Goal: Task Accomplishment & Management: Complete application form

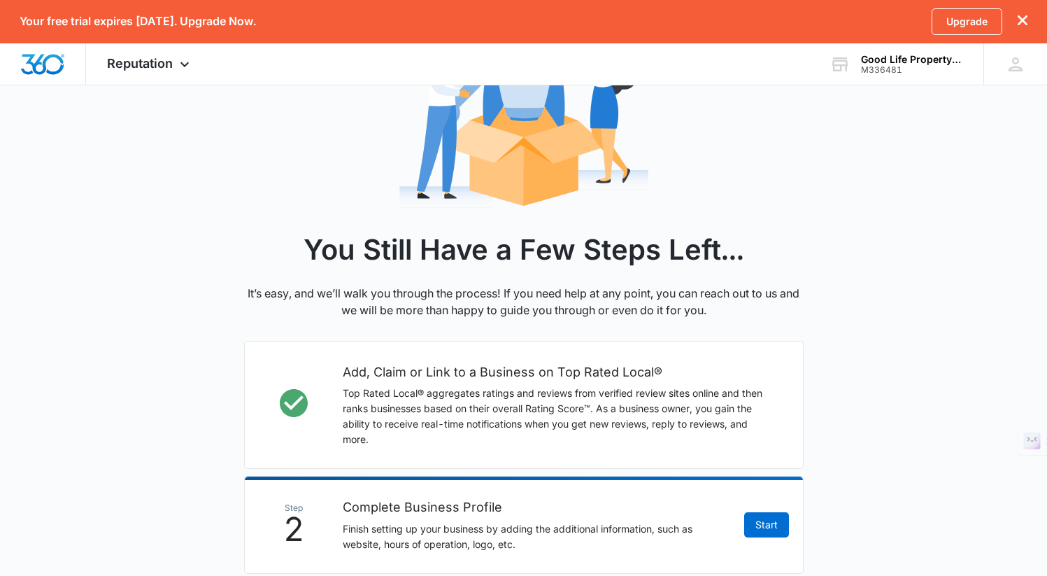
scroll to position [370, 0]
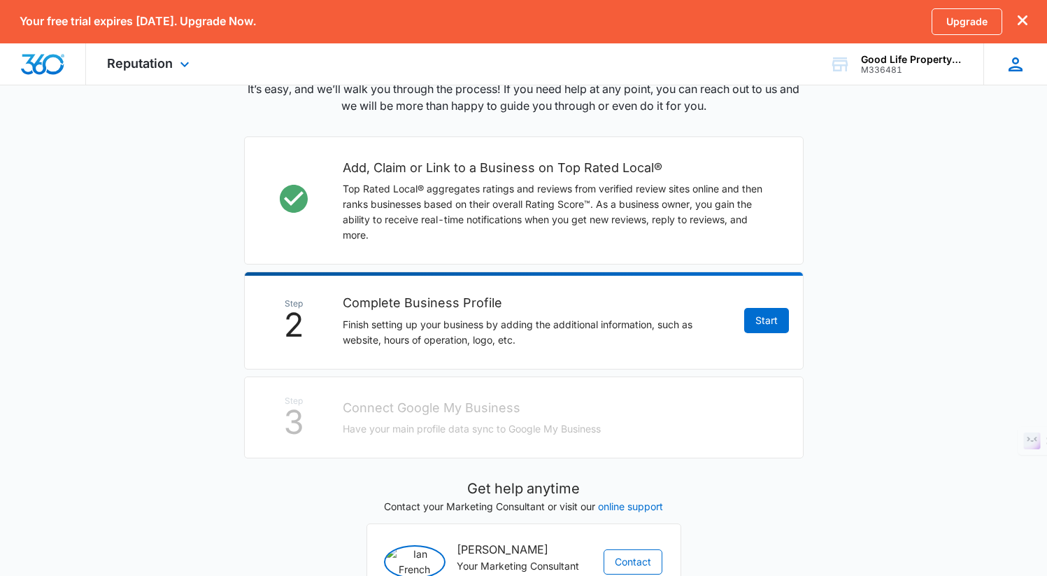
click at [1011, 62] on icon at bounding box center [1015, 64] width 21 height 21
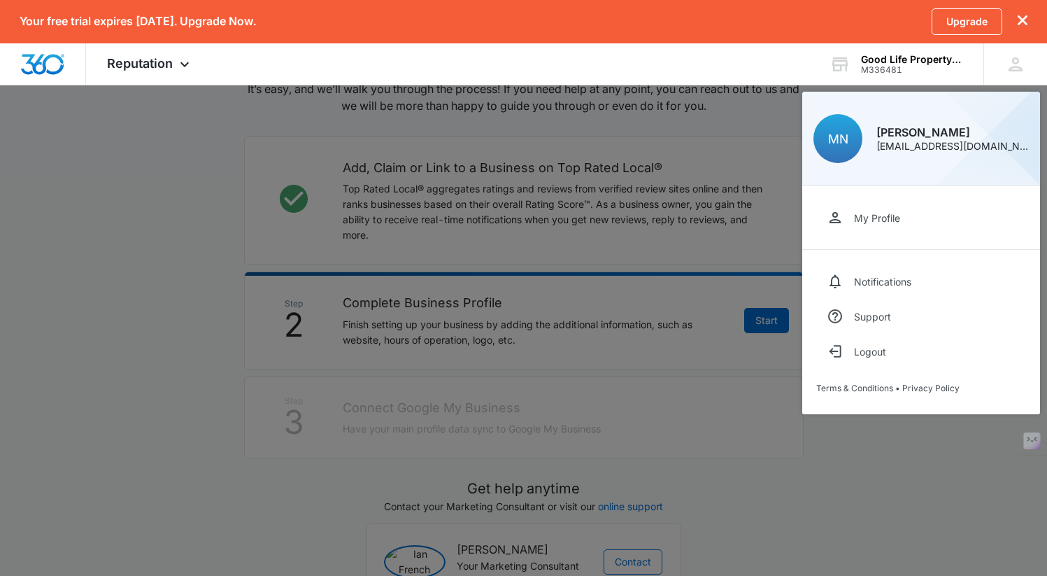
click at [551, 281] on div at bounding box center [523, 288] width 1047 height 576
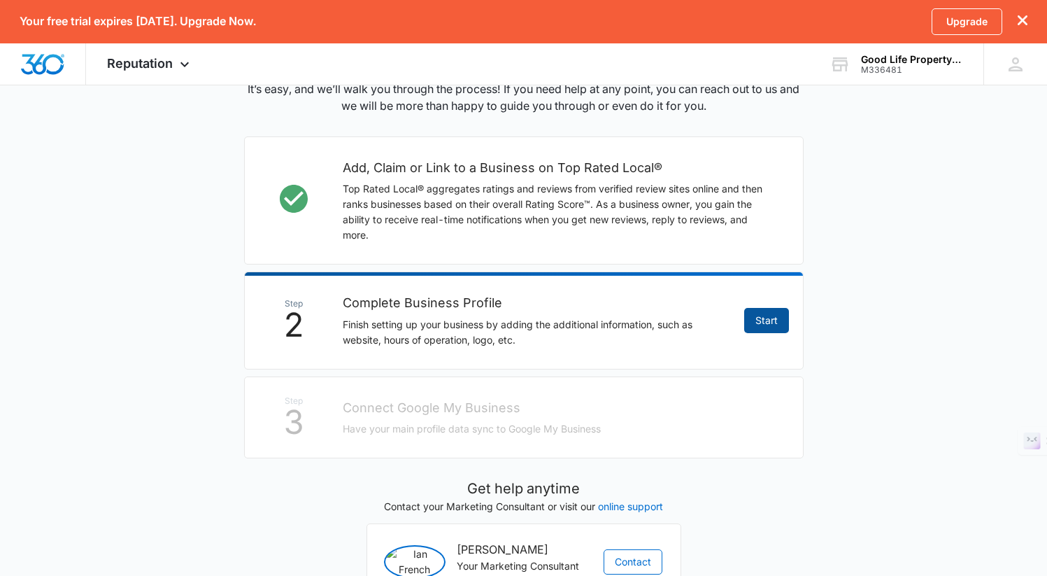
click at [760, 327] on link "Start" at bounding box center [766, 320] width 45 height 25
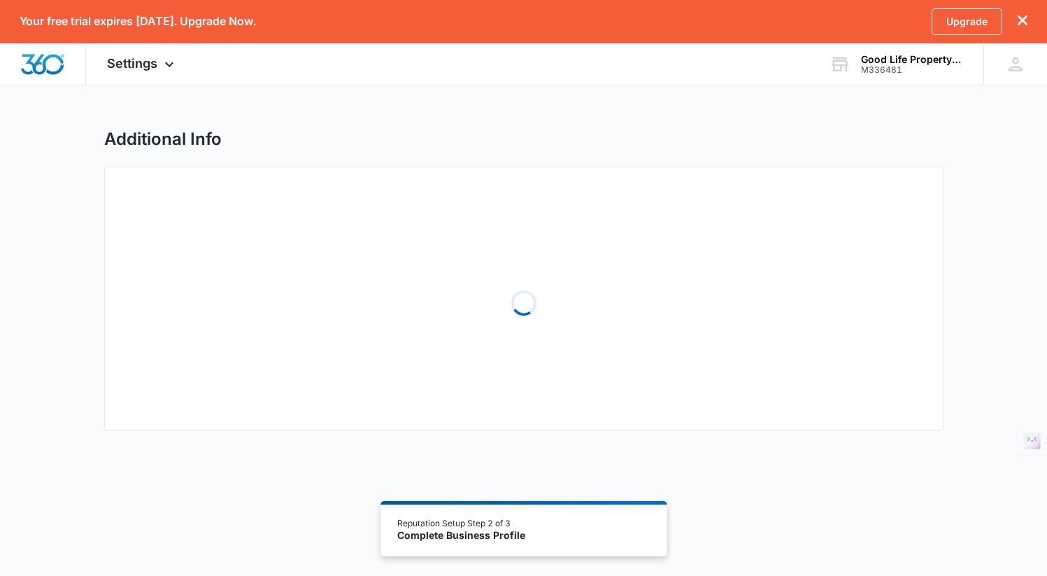
select select "2013"
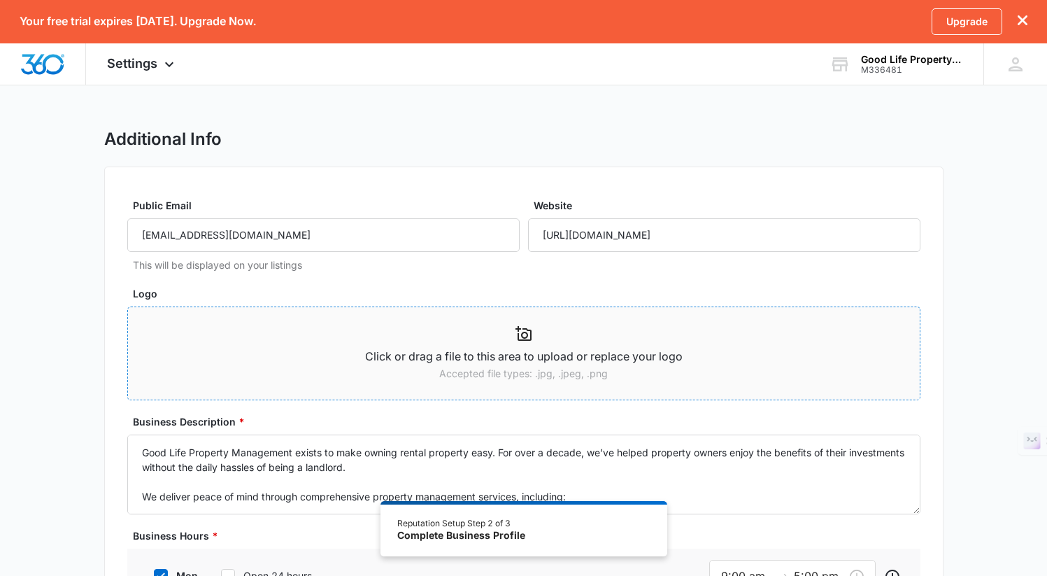
click at [529, 336] on icon at bounding box center [523, 333] width 17 height 17
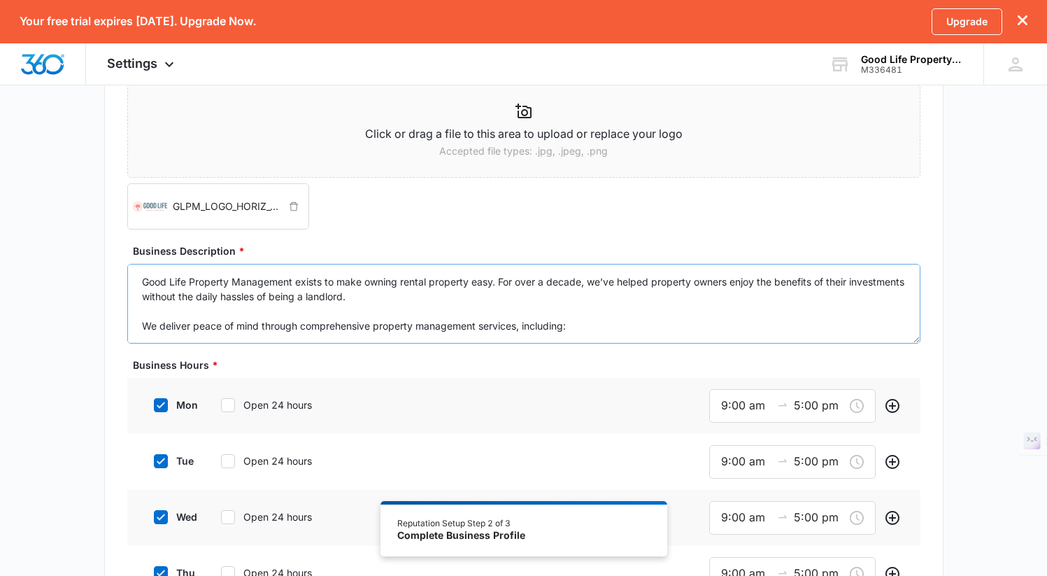
scroll to position [245, 0]
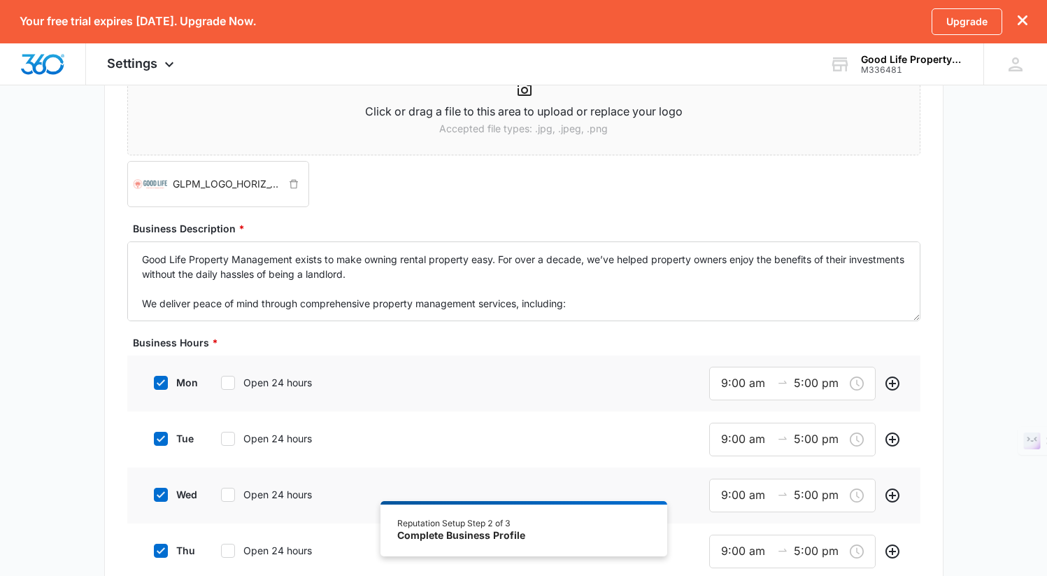
click at [229, 385] on icon at bounding box center [228, 382] width 13 height 13
click at [221, 385] on input "Open 24 hours" at bounding box center [216, 383] width 10 height 10
checkbox input "true"
click at [223, 437] on icon at bounding box center [228, 436] width 13 height 13
click at [221, 437] on input "Open 24 hours" at bounding box center [216, 436] width 10 height 10
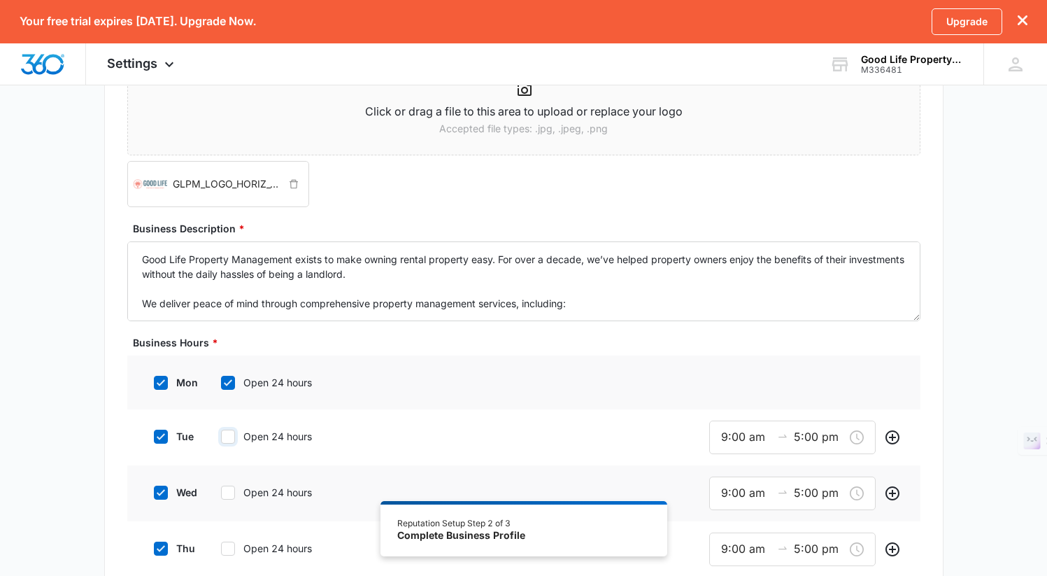
checkbox input "true"
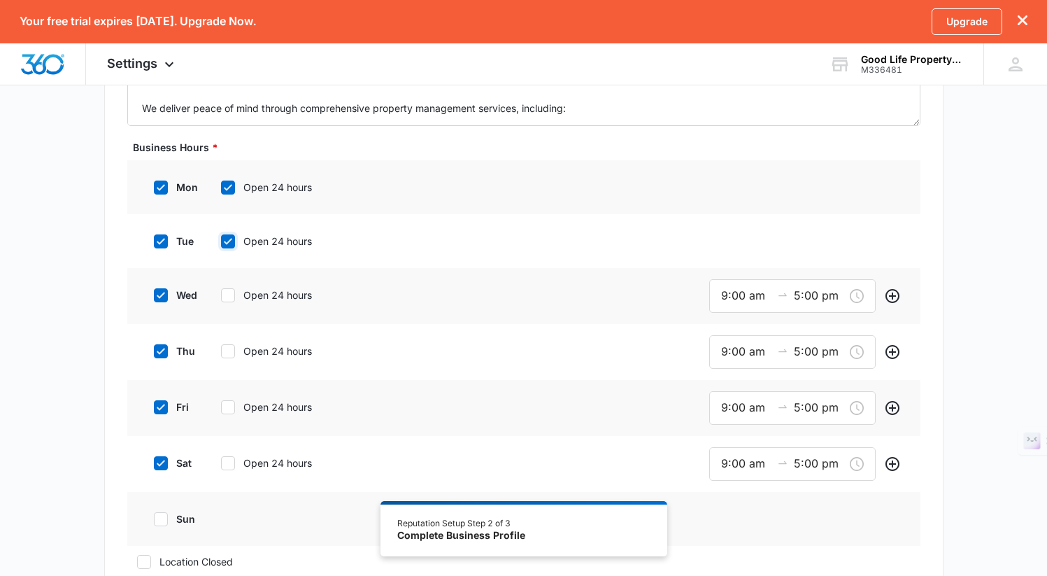
scroll to position [583, 0]
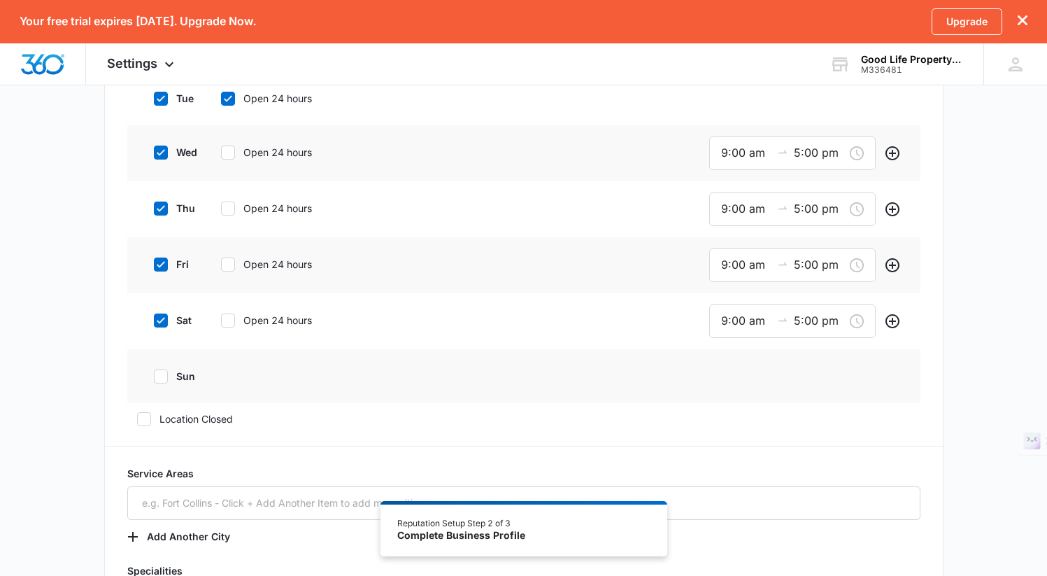
click at [229, 155] on icon at bounding box center [228, 152] width 13 height 13
click at [221, 155] on input "Open 24 hours" at bounding box center [216, 153] width 10 height 10
checkbox input "true"
click at [231, 208] on icon at bounding box center [228, 206] width 13 height 13
click at [221, 208] on input "Open 24 hours" at bounding box center [216, 206] width 10 height 10
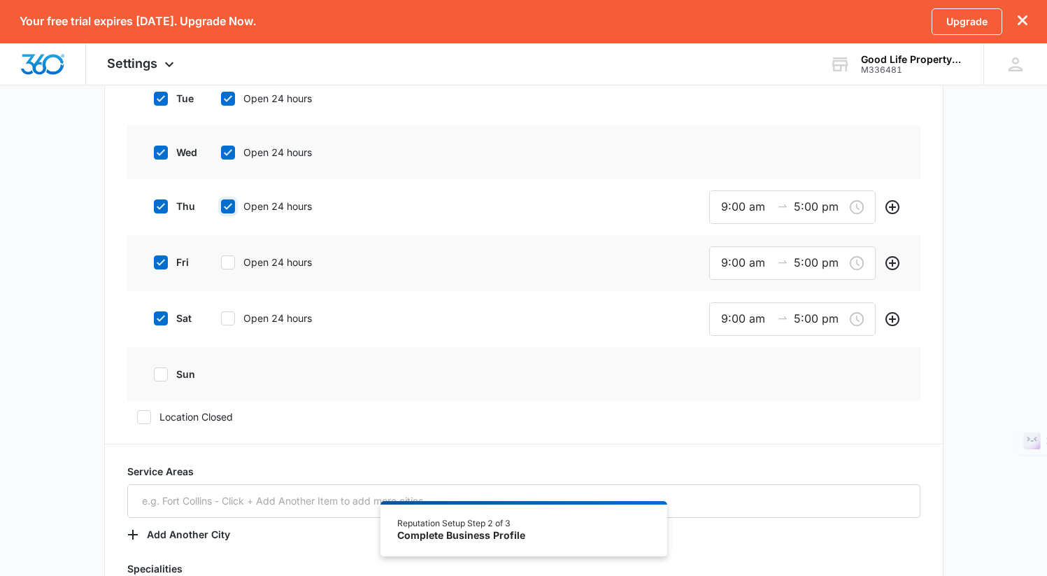
checkbox input "true"
click at [233, 263] on icon at bounding box center [228, 260] width 13 height 13
click at [221, 263] on input "Open 24 hours" at bounding box center [216, 260] width 10 height 10
checkbox input "true"
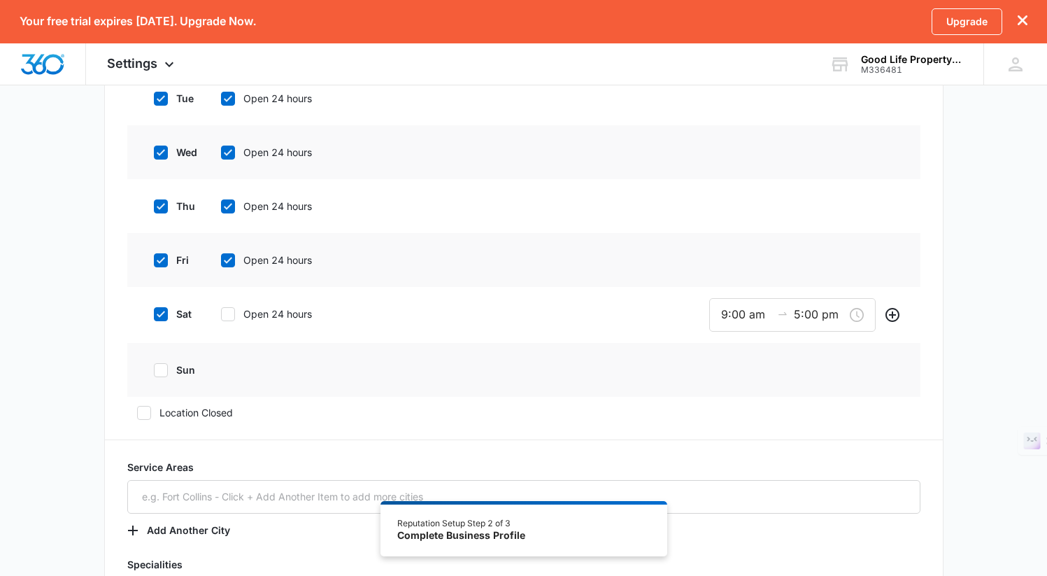
click at [222, 322] on div "sat Open 24 hours" at bounding box center [249, 313] width 211 height 31
click at [222, 316] on icon at bounding box center [228, 314] width 13 height 13
click at [221, 316] on input "Open 24 hours" at bounding box center [216, 314] width 10 height 10
checkbox input "true"
click at [164, 371] on icon at bounding box center [161, 368] width 13 height 13
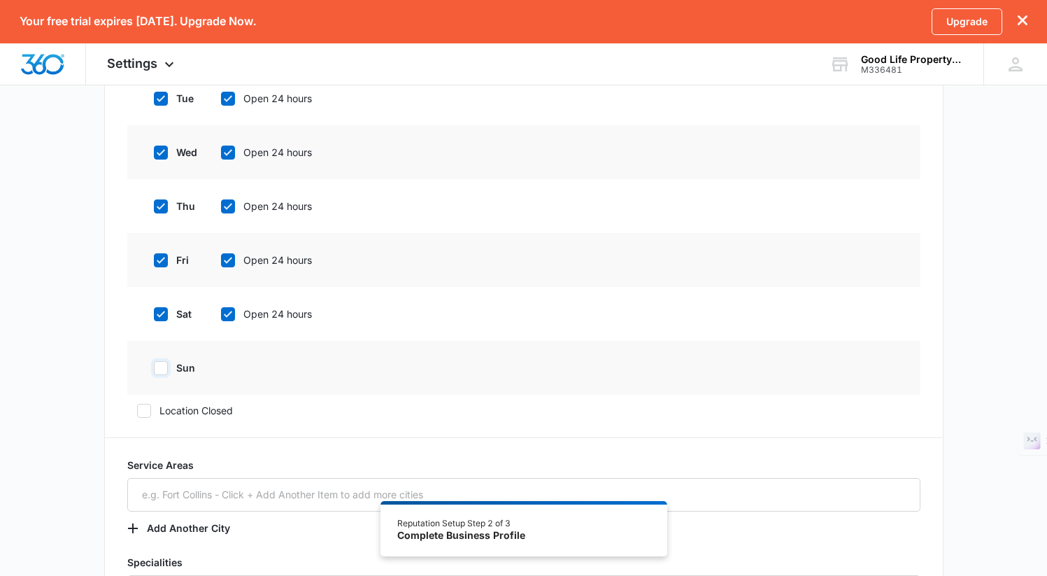
click at [154, 371] on input "sun" at bounding box center [149, 368] width 10 height 10
checkbox input "true"
click at [234, 367] on icon at bounding box center [228, 368] width 13 height 13
click at [221, 367] on input "Open 24 hours" at bounding box center [216, 368] width 10 height 10
checkbox input "true"
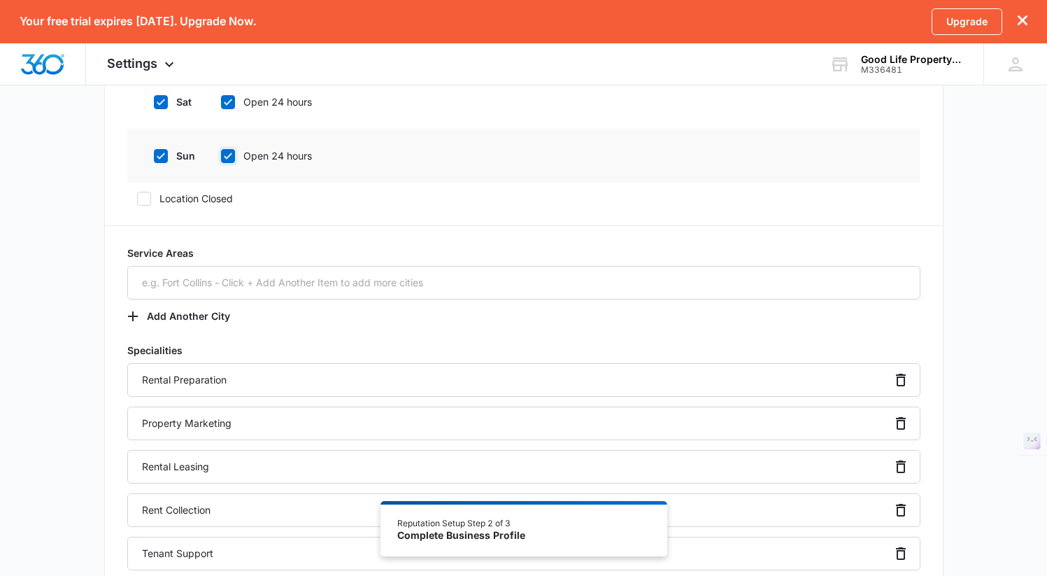
scroll to position [807, 0]
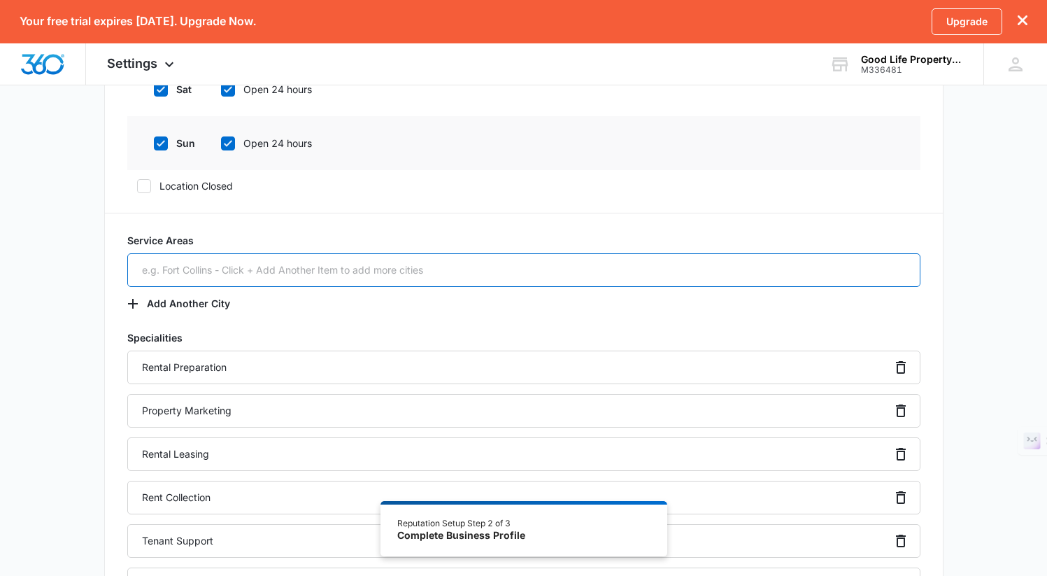
click at [317, 267] on input "text" at bounding box center [523, 270] width 793 height 34
type input "[GEOGRAPHIC_DATA]"
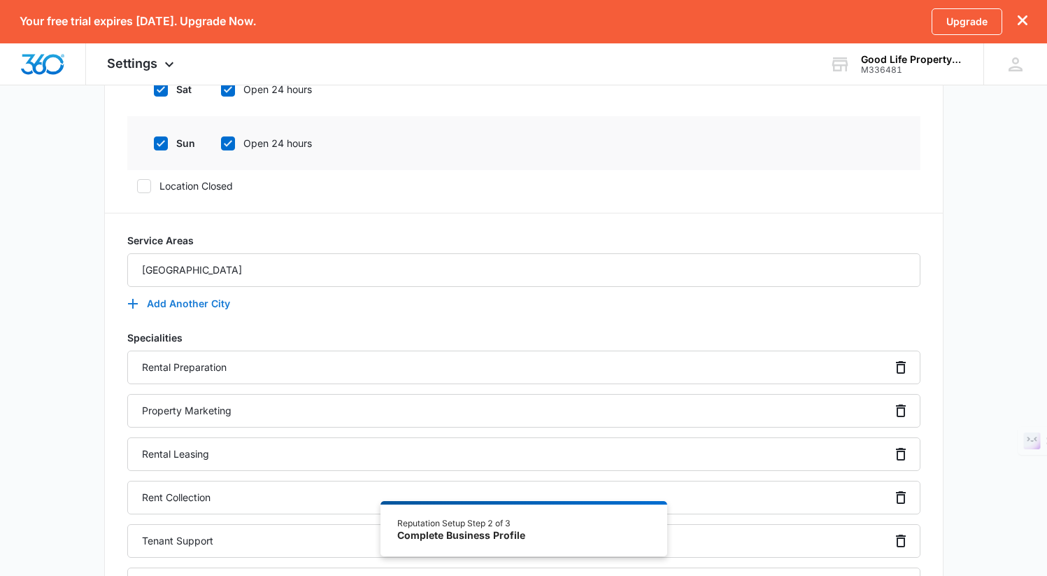
click at [127, 298] on icon "button" at bounding box center [132, 303] width 17 height 17
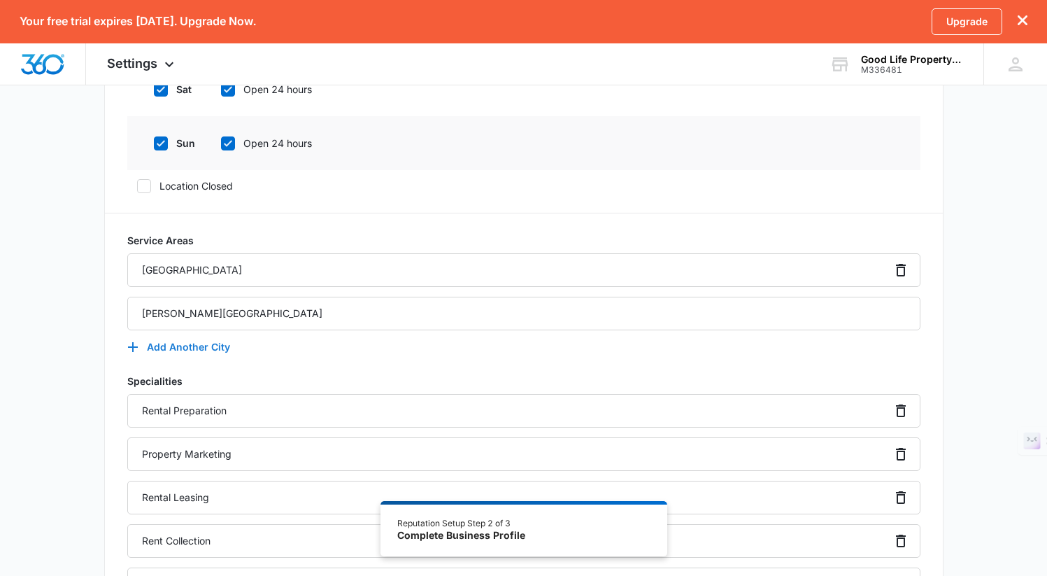
type input "[PERSON_NAME][GEOGRAPHIC_DATA]"
click at [148, 350] on button "Add Another City" at bounding box center [185, 347] width 117 height 34
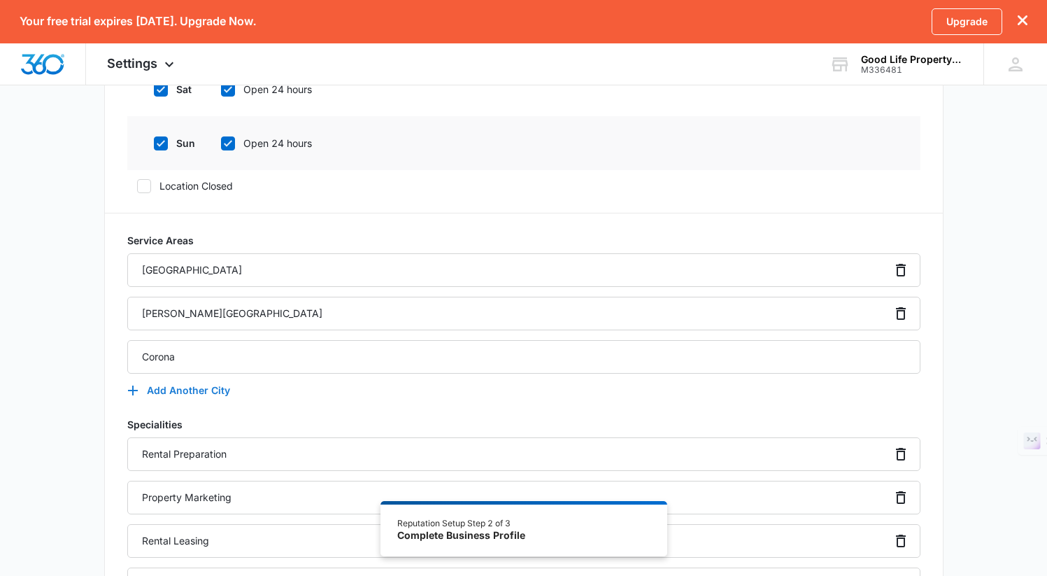
type input "Corona"
click at [135, 395] on icon "button" at bounding box center [132, 390] width 17 height 17
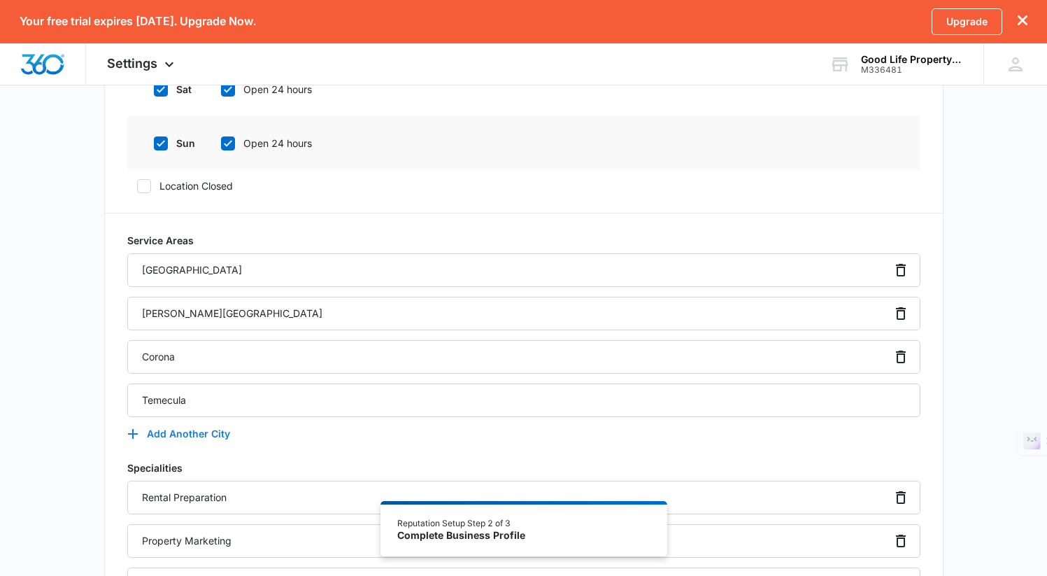
type input "Temecula"
click at [147, 434] on button "Add Another City" at bounding box center [185, 434] width 117 height 34
type input "Murrieta"
click at [170, 480] on button "Add Another City" at bounding box center [185, 477] width 117 height 34
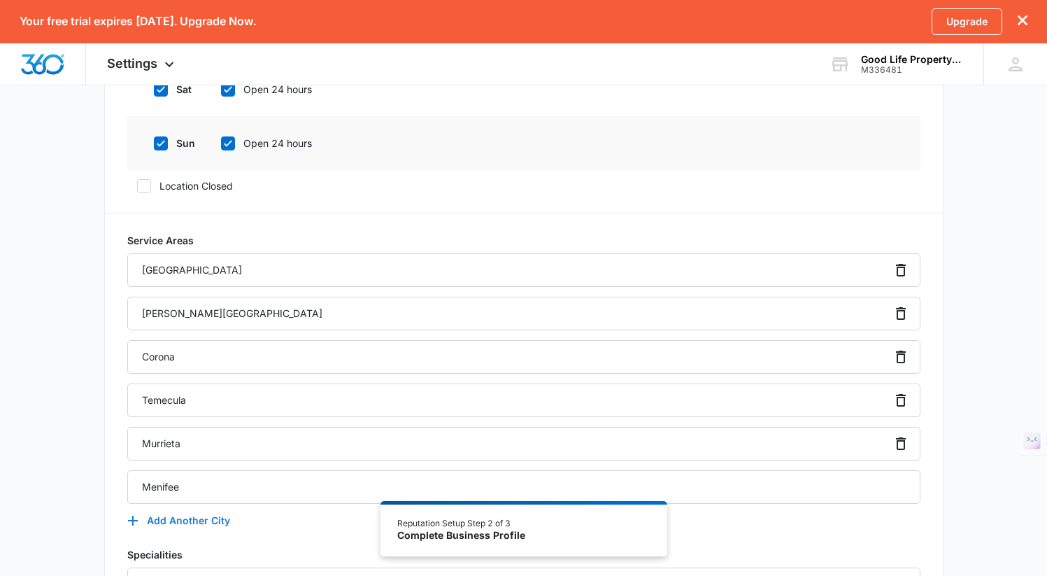
type input "Menifee"
click at [151, 522] on button "Add Another City" at bounding box center [185, 520] width 117 height 34
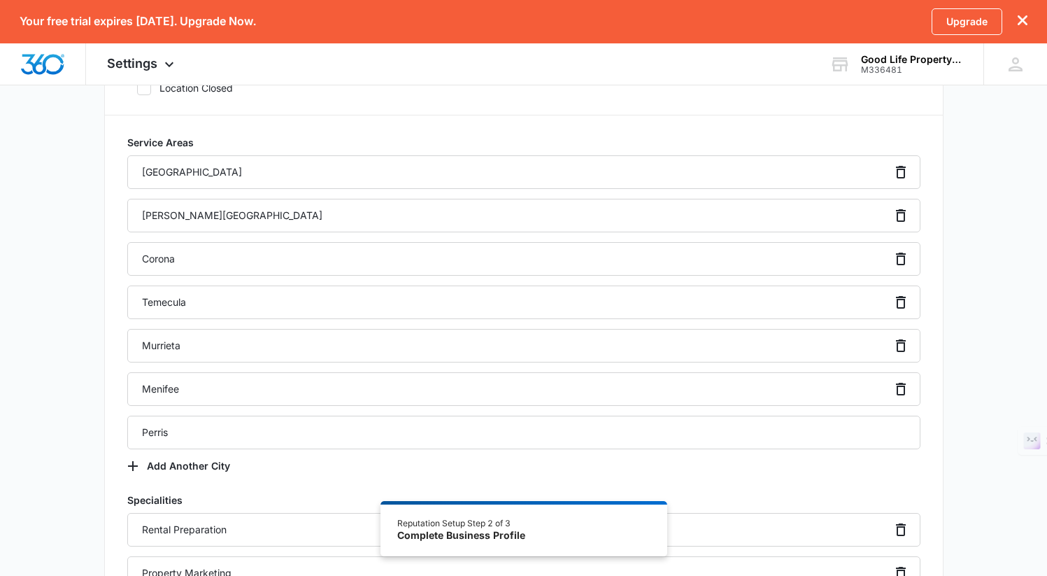
scroll to position [906, 0]
type input "Perris"
click at [157, 462] on button "Add Another City" at bounding box center [185, 465] width 117 height 34
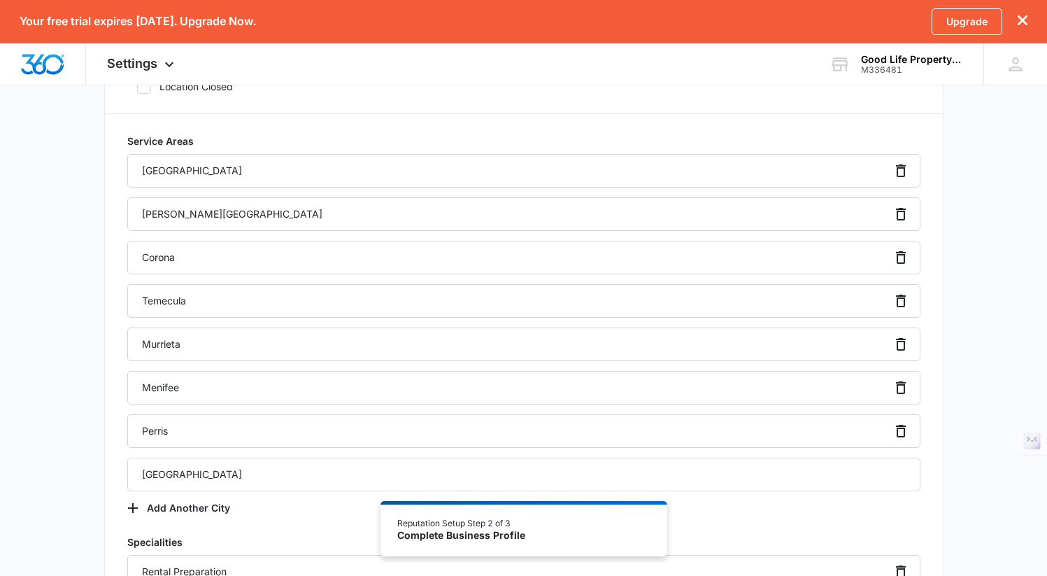
type input "[GEOGRAPHIC_DATA]"
click at [74, 512] on div "Additional Info Public Email [EMAIL_ADDRESS][DOMAIN_NAME] This will be displaye…" at bounding box center [523, 413] width 1047 height 2383
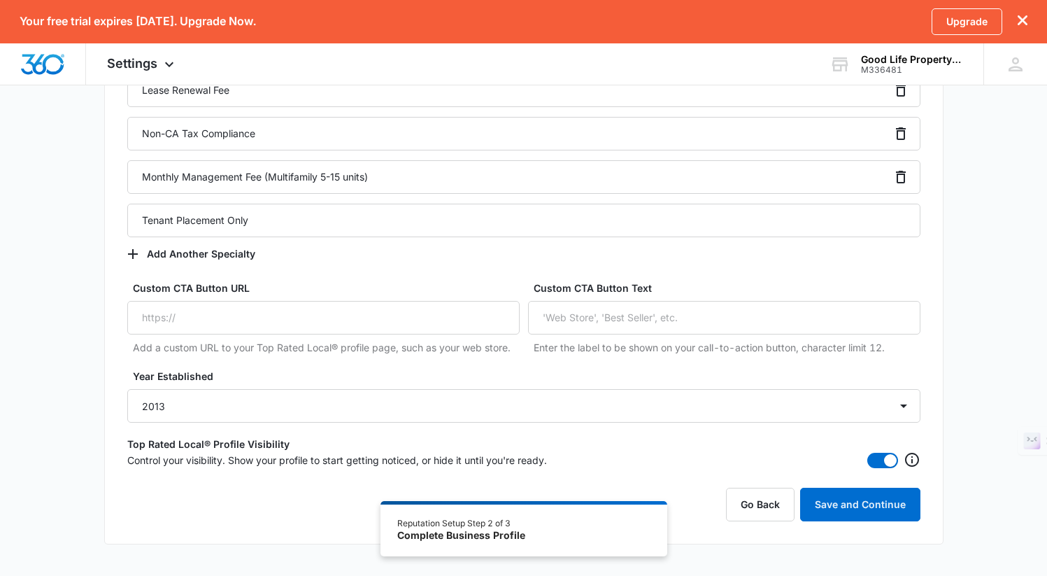
scroll to position [1953, 0]
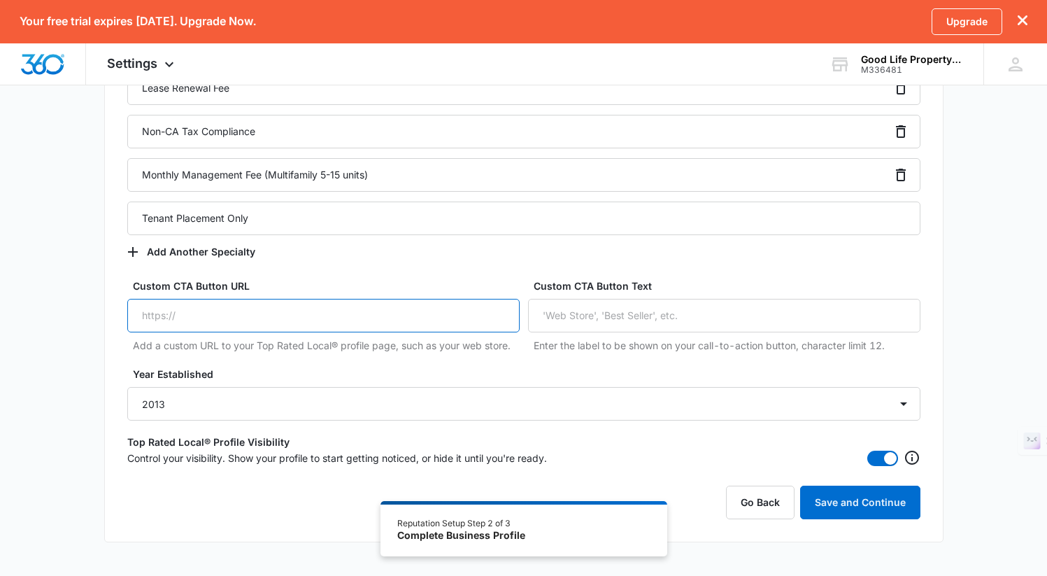
click at [311, 310] on input "Custom CTA Button URL" at bounding box center [323, 316] width 392 height 34
paste input "[URL][DOMAIN_NAME]"
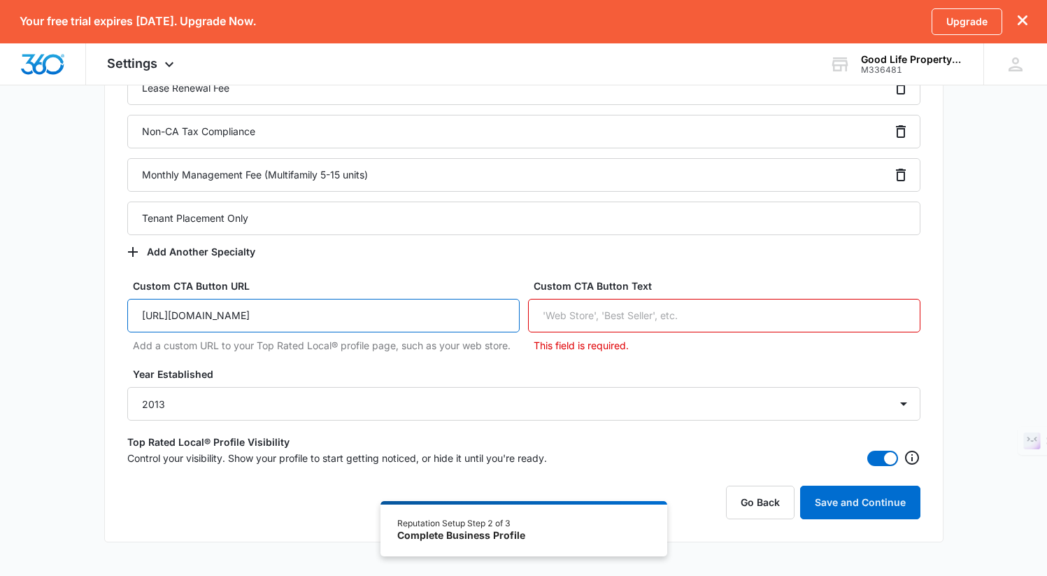
type input "[URL][DOMAIN_NAME]"
click at [650, 315] on input "Custom CTA Button Text" at bounding box center [724, 316] width 392 height 34
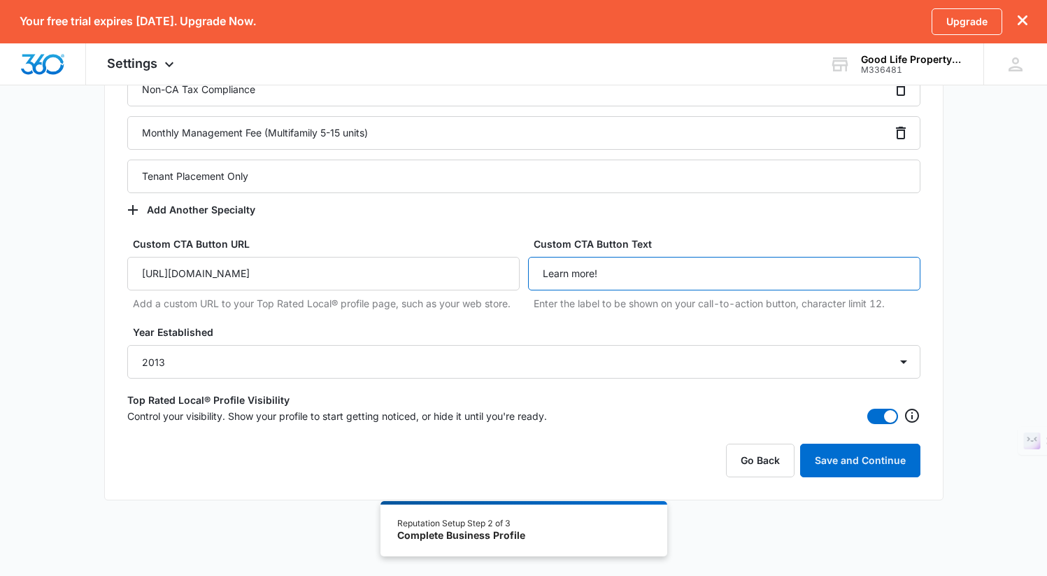
scroll to position [1996, 0]
type input "Learn more!"
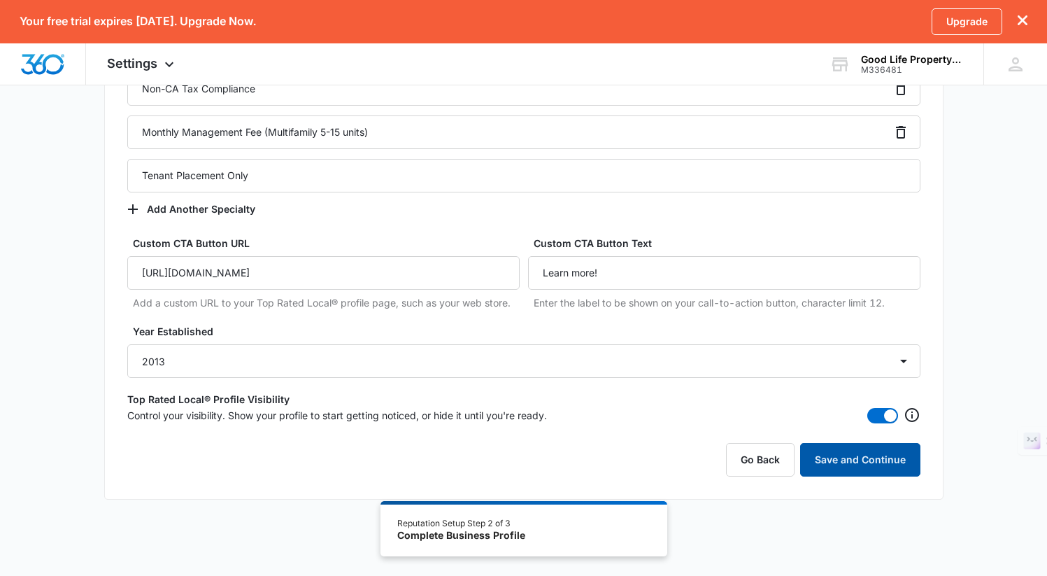
click at [869, 460] on button "Save and Continue" at bounding box center [860, 460] width 120 height 34
click at [875, 462] on button "Save and Continue" at bounding box center [860, 460] width 120 height 34
